Goal: Task Accomplishment & Management: Use online tool/utility

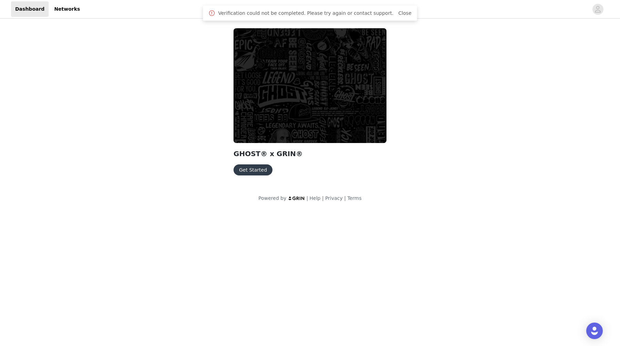
click at [259, 169] on button "Get Started" at bounding box center [253, 169] width 39 height 11
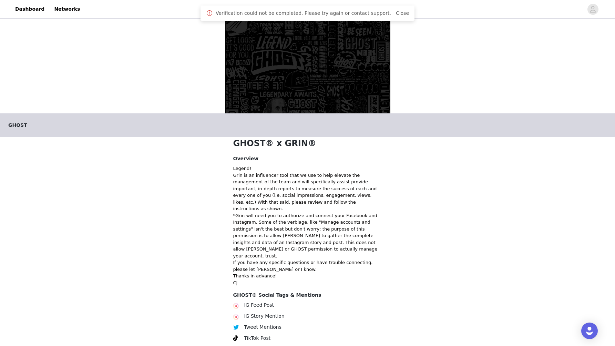
scroll to position [91, 0]
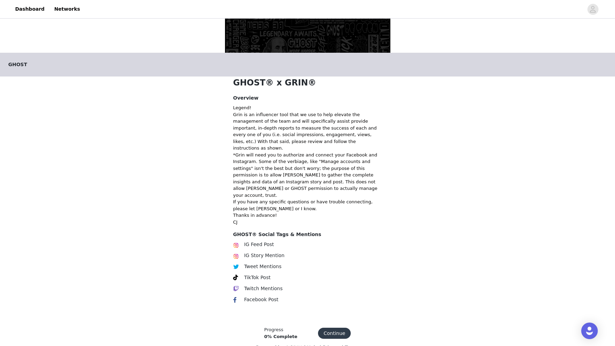
click at [329, 328] on button "Continue" at bounding box center [334, 333] width 33 height 11
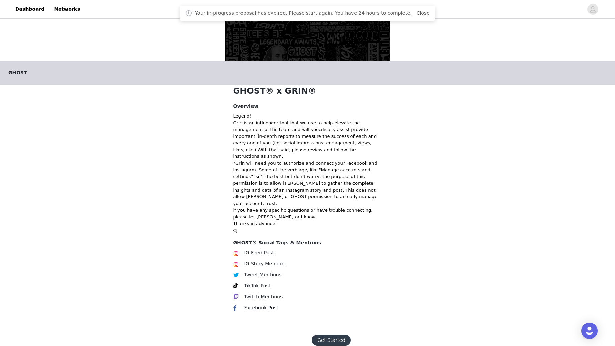
scroll to position [89, 0]
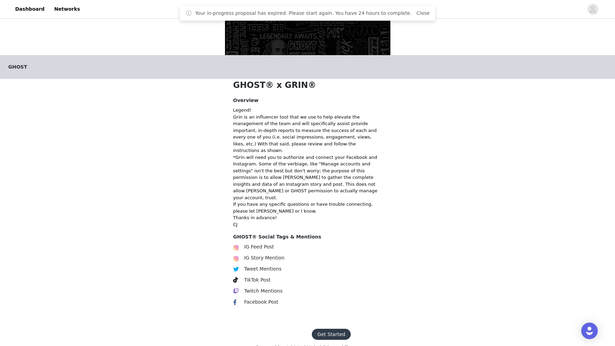
click at [329, 329] on button "Get Started" at bounding box center [331, 334] width 39 height 11
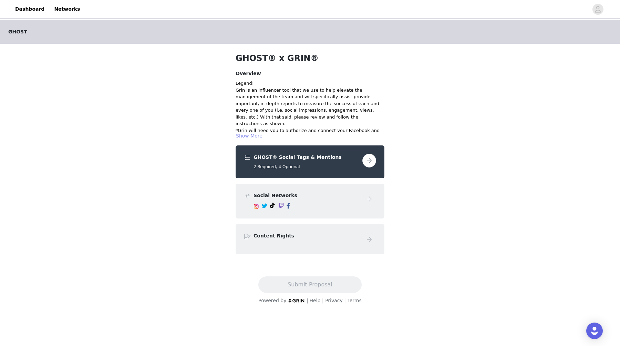
click at [249, 138] on button "Show More" at bounding box center [249, 136] width 27 height 8
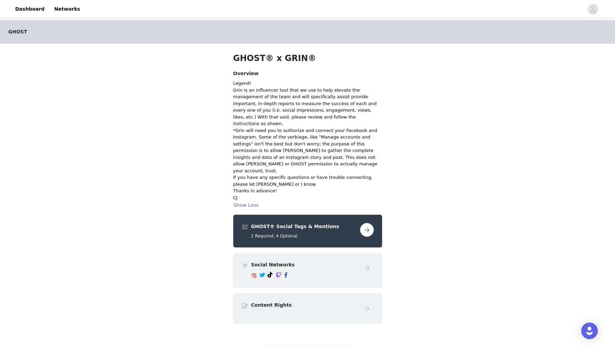
click at [361, 223] on button "button" at bounding box center [367, 230] width 14 height 14
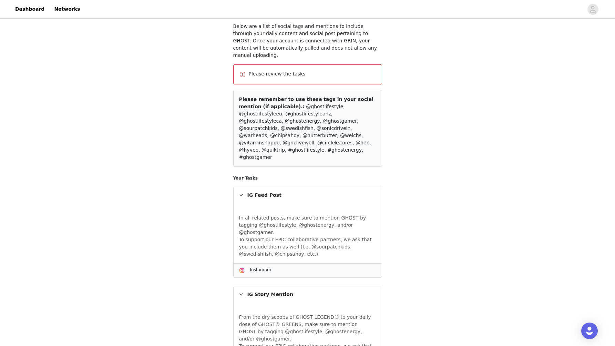
scroll to position [58, 0]
